Goal: Transaction & Acquisition: Subscribe to service/newsletter

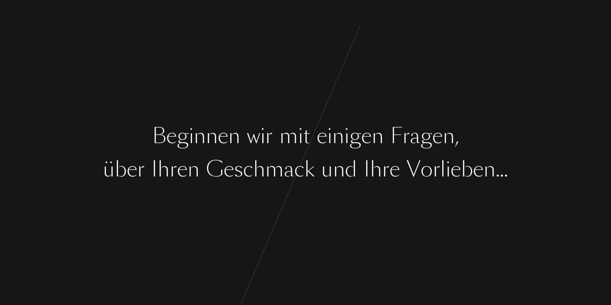
click at [332, 244] on div "B e g i n n e n w i r m i t e i n i g e n F r a g e n , ü b e r I h r e n G e s…" at bounding box center [305, 152] width 611 height 305
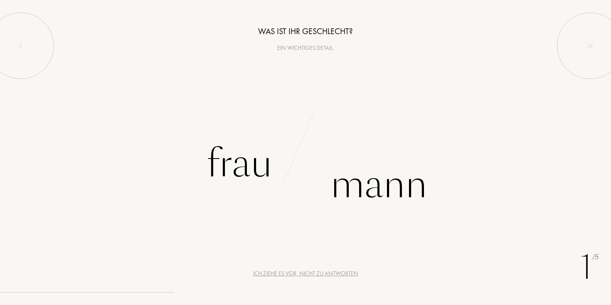
click at [292, 179] on div "a" at bounding box center [289, 168] width 10 height 31
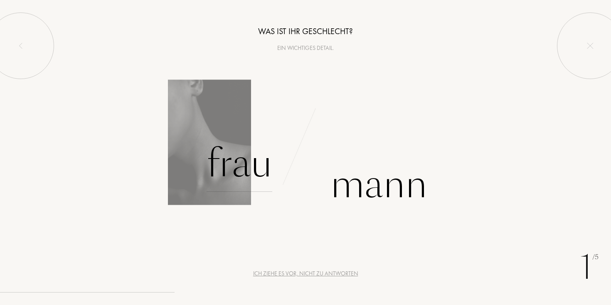
click at [227, 169] on div "Frau" at bounding box center [240, 164] width 66 height 56
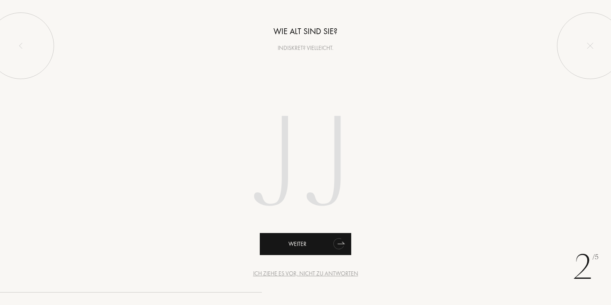
click at [329, 239] on div "Weiter" at bounding box center [305, 244] width 91 height 22
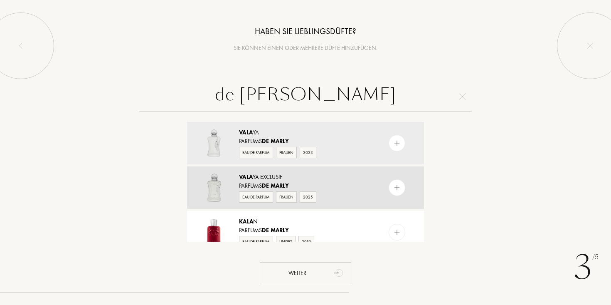
type input "de marley vala"
click at [398, 190] on img at bounding box center [397, 188] width 8 height 8
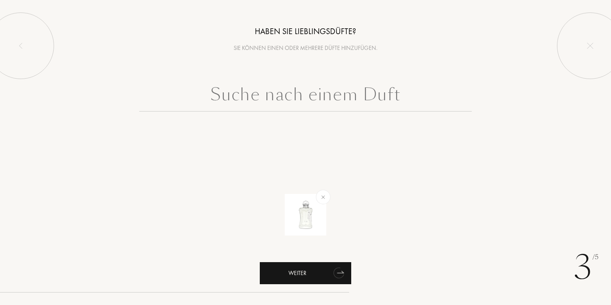
click at [312, 276] on div "Weiter" at bounding box center [305, 273] width 91 height 22
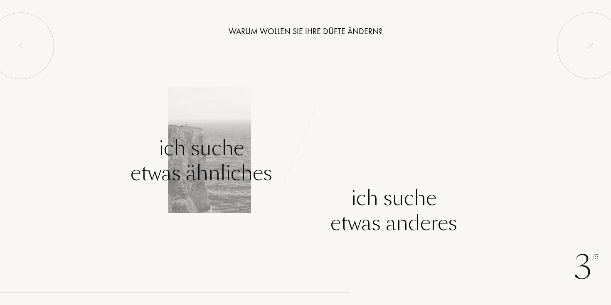
click at [220, 170] on div "Ich suche etwas ähnliches" at bounding box center [202, 161] width 142 height 50
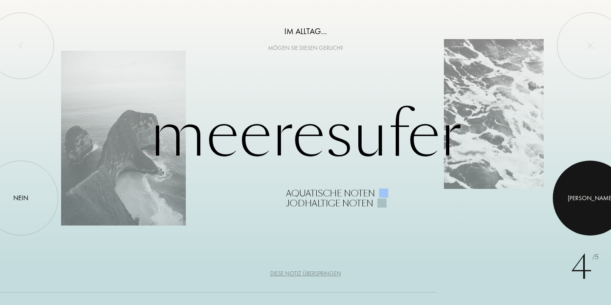
click at [586, 204] on div at bounding box center [590, 197] width 75 height 75
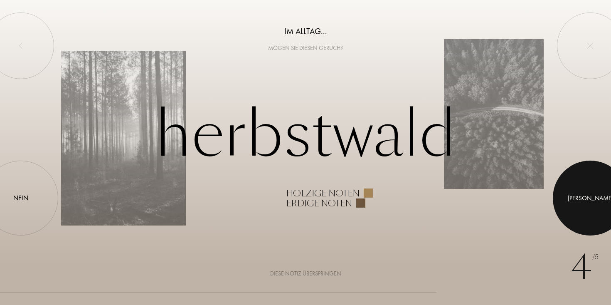
click at [586, 204] on div at bounding box center [590, 197] width 75 height 75
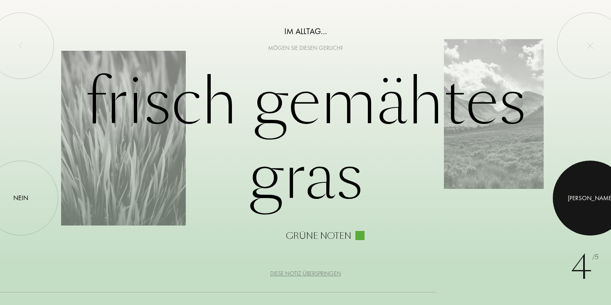
click at [586, 204] on div at bounding box center [590, 197] width 75 height 75
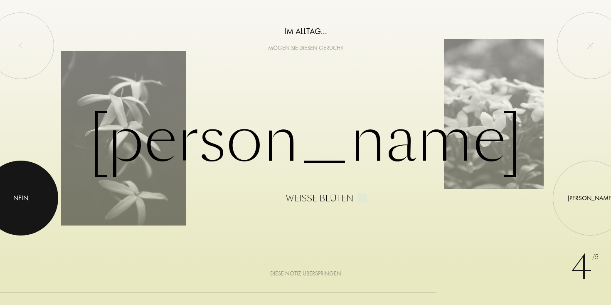
click at [25, 192] on div at bounding box center [20, 197] width 75 height 75
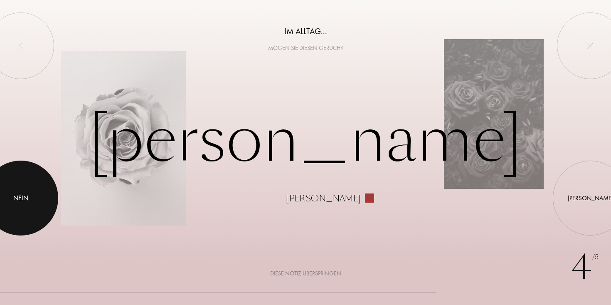
click at [25, 192] on div at bounding box center [20, 197] width 75 height 75
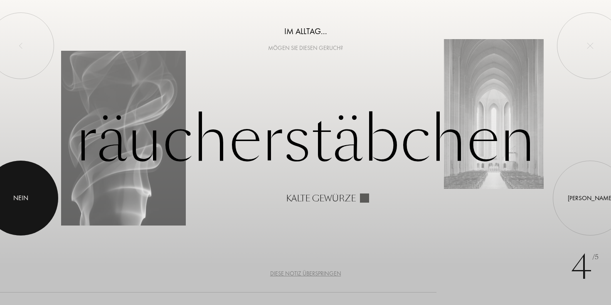
click at [25, 192] on div at bounding box center [20, 197] width 75 height 75
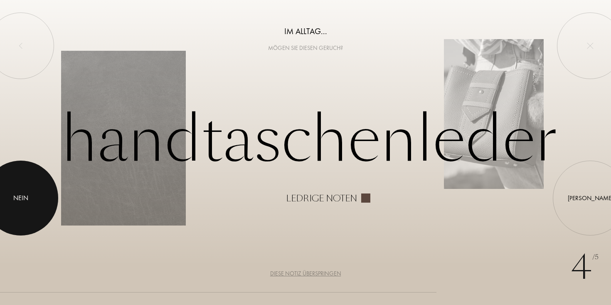
click at [25, 192] on div at bounding box center [20, 197] width 75 height 75
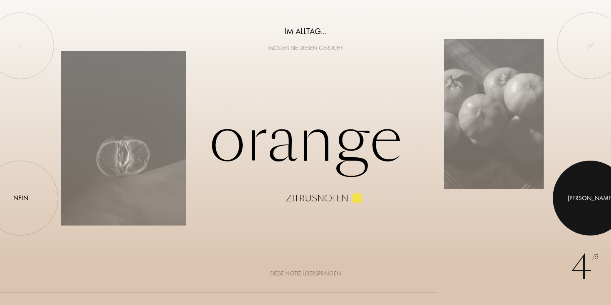
click at [589, 201] on div "Ja" at bounding box center [590, 198] width 45 height 10
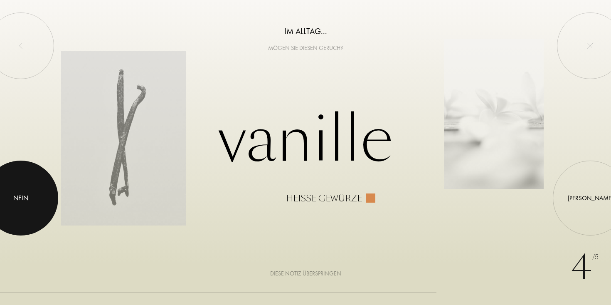
click at [25, 204] on div at bounding box center [20, 197] width 75 height 75
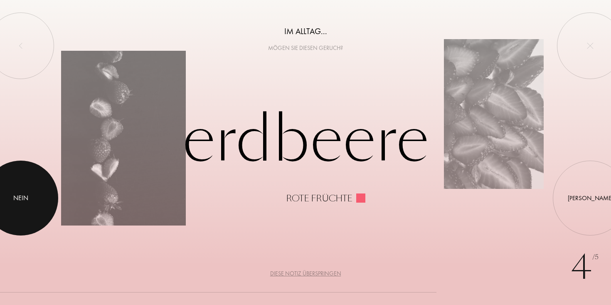
click at [26, 214] on div at bounding box center [20, 197] width 75 height 75
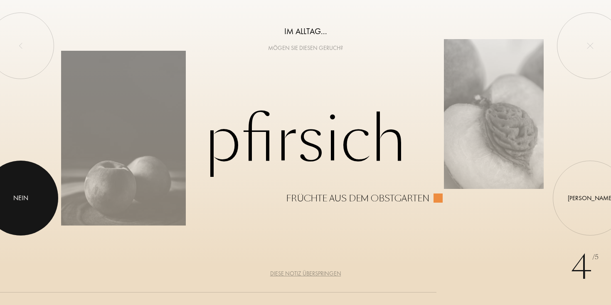
click at [24, 203] on div at bounding box center [20, 197] width 75 height 75
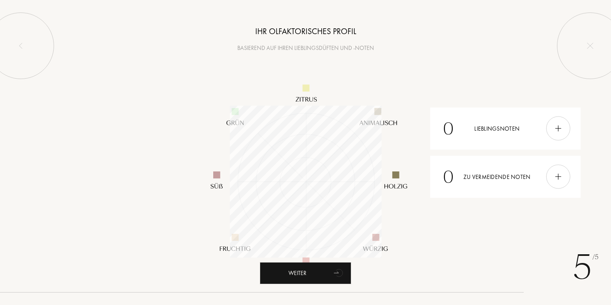
scroll to position [152, 152]
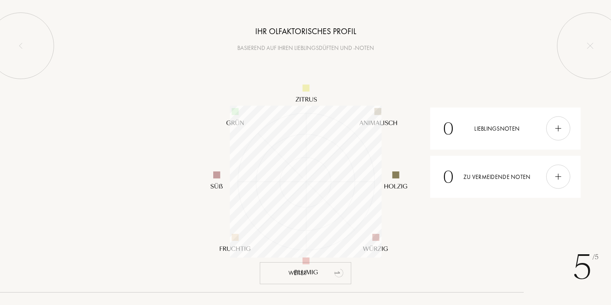
click at [317, 275] on div "Weiter" at bounding box center [305, 273] width 91 height 22
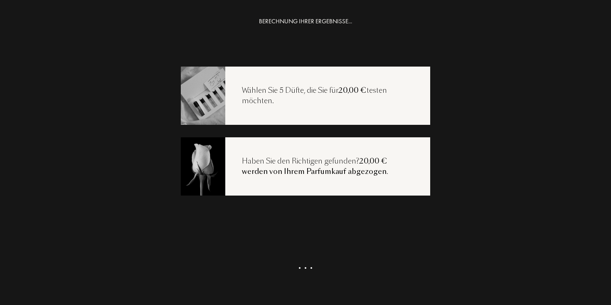
click at [281, 95] on div "Wählen Sie 5 Düfte, die Sie für 20,00 € testen möchten." at bounding box center [327, 95] width 205 height 21
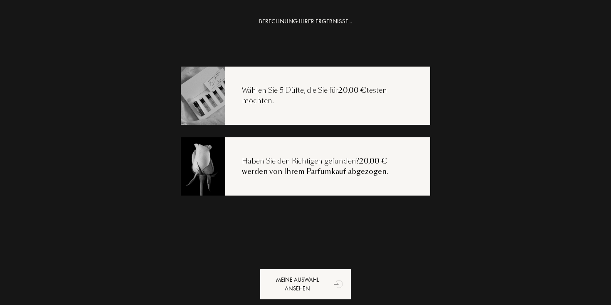
click at [333, 94] on div "Wählen Sie 5 Düfte, die Sie für 20,00 € testen möchten." at bounding box center [327, 95] width 205 height 21
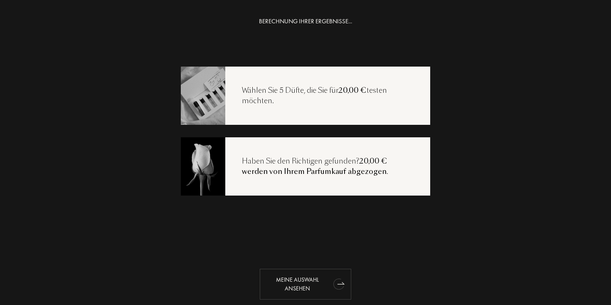
click at [310, 284] on div "Meine Auswahl ansehen" at bounding box center [305, 284] width 91 height 31
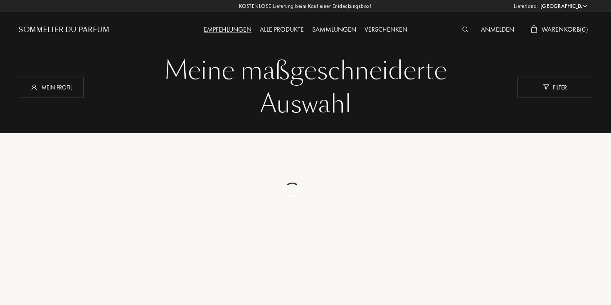
select select "DE"
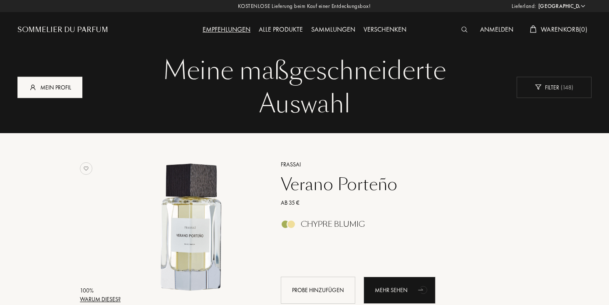
click at [55, 84] on div "Mein Profil" at bounding box center [49, 86] width 65 height 21
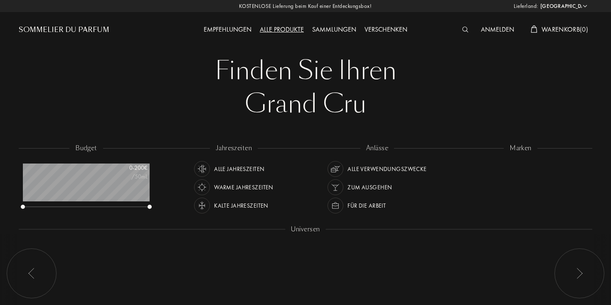
select select "DE"
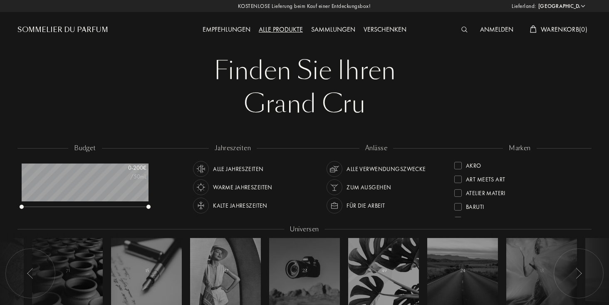
click at [79, 30] on div "Sommelier du Parfum" at bounding box center [62, 30] width 91 height 10
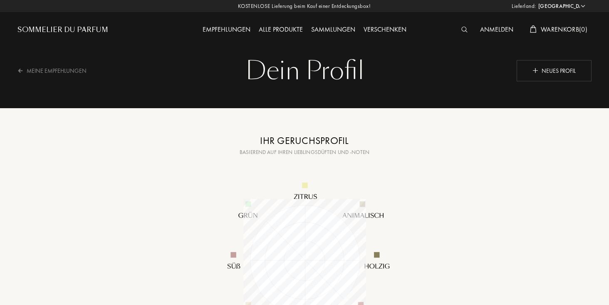
select select "DE"
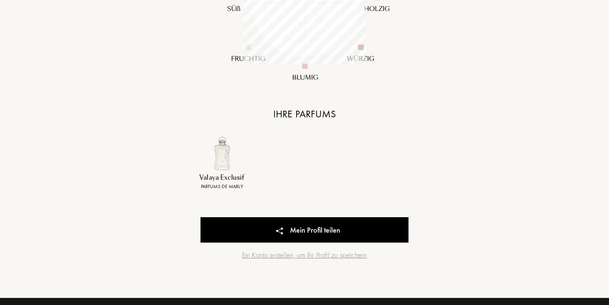
scroll to position [260, 0]
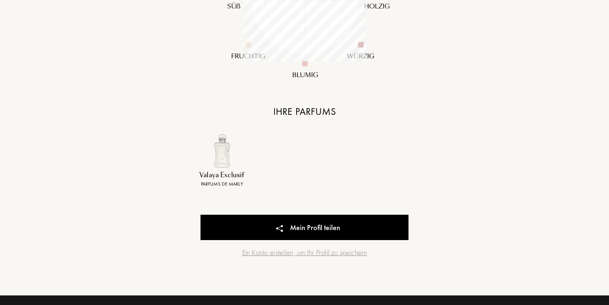
click at [219, 164] on img at bounding box center [221, 150] width 34 height 34
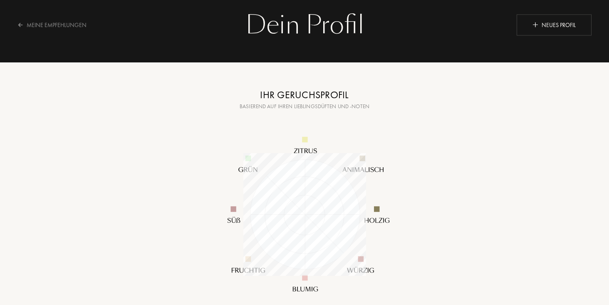
scroll to position [0, 0]
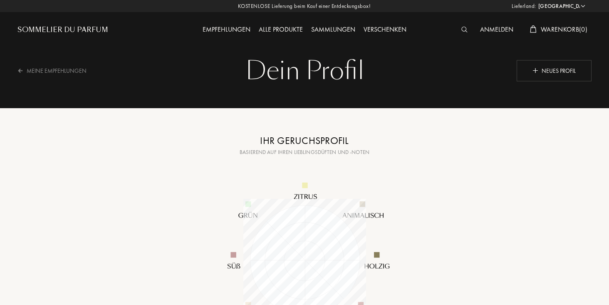
click at [491, 30] on div "Anmelden" at bounding box center [497, 30] width 42 height 11
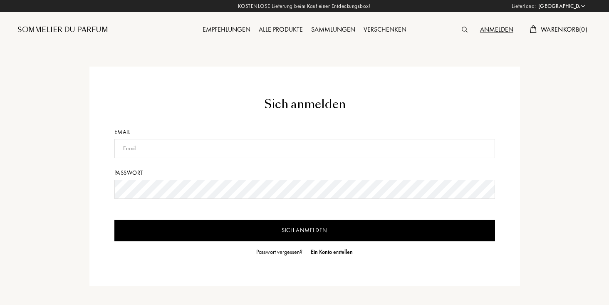
select select "DE"
click at [167, 152] on input "text" at bounding box center [304, 148] width 380 height 19
type input "[EMAIL_ADDRESS][DOMAIN_NAME]"
click at [297, 230] on input "Sich anmelden" at bounding box center [304, 230] width 380 height 22
